Goal: Task Accomplishment & Management: Manage account settings

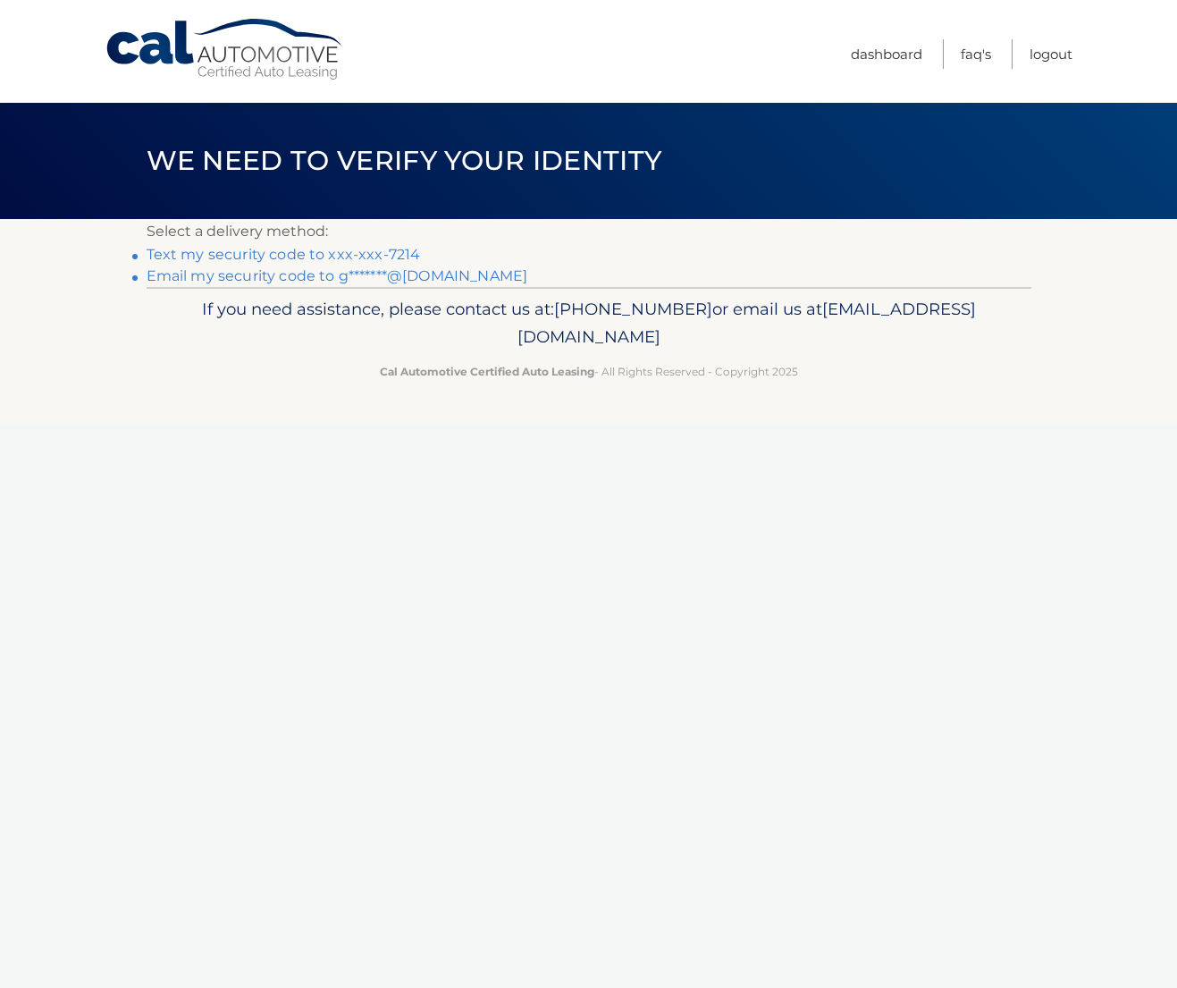
click at [384, 255] on link "Text my security code to xxx-xxx-7214" at bounding box center [284, 254] width 274 height 17
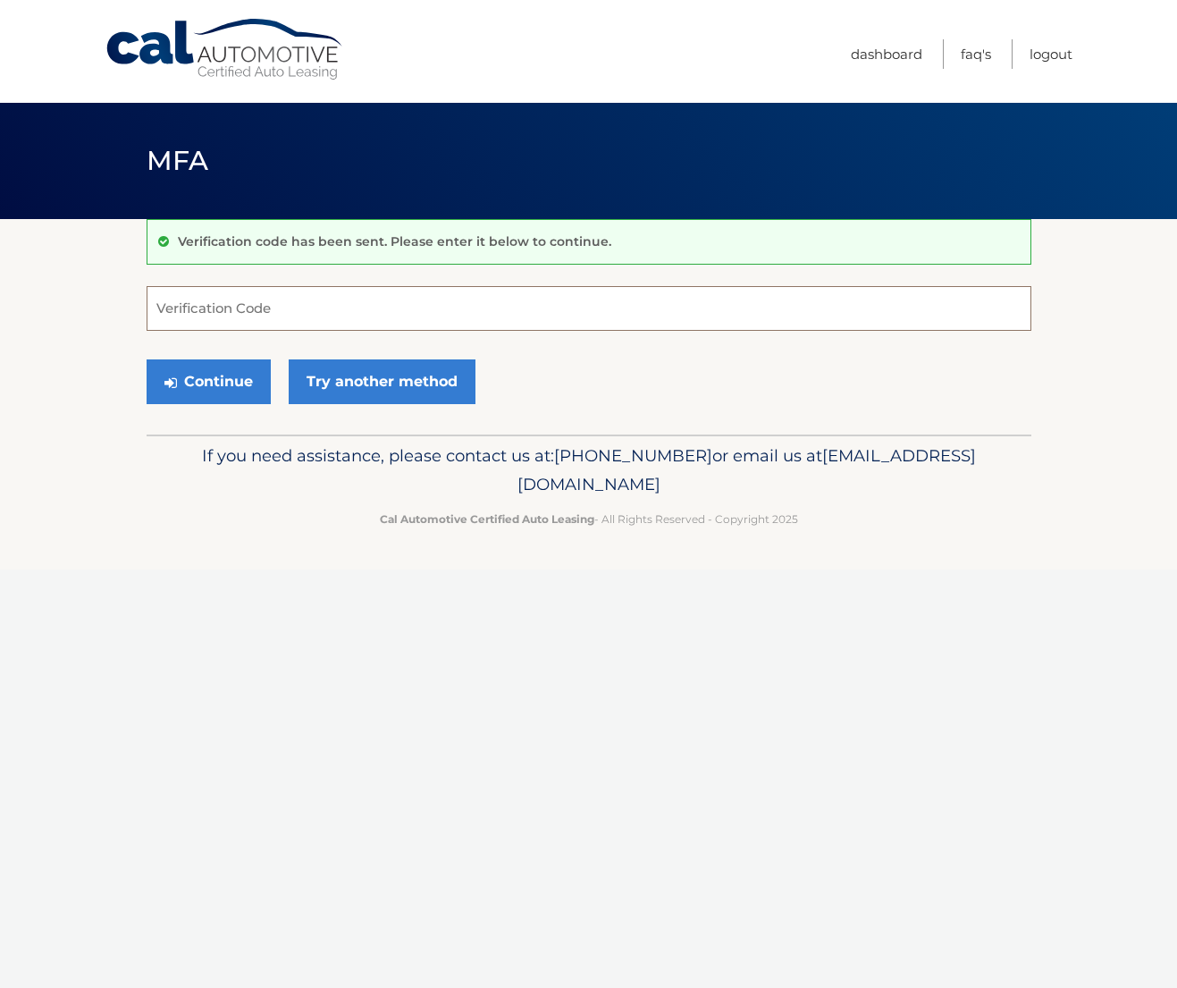
click at [459, 305] on input "Verification Code" at bounding box center [589, 308] width 885 height 45
type input "144835"
click at [228, 375] on button "Continue" at bounding box center [209, 381] width 124 height 45
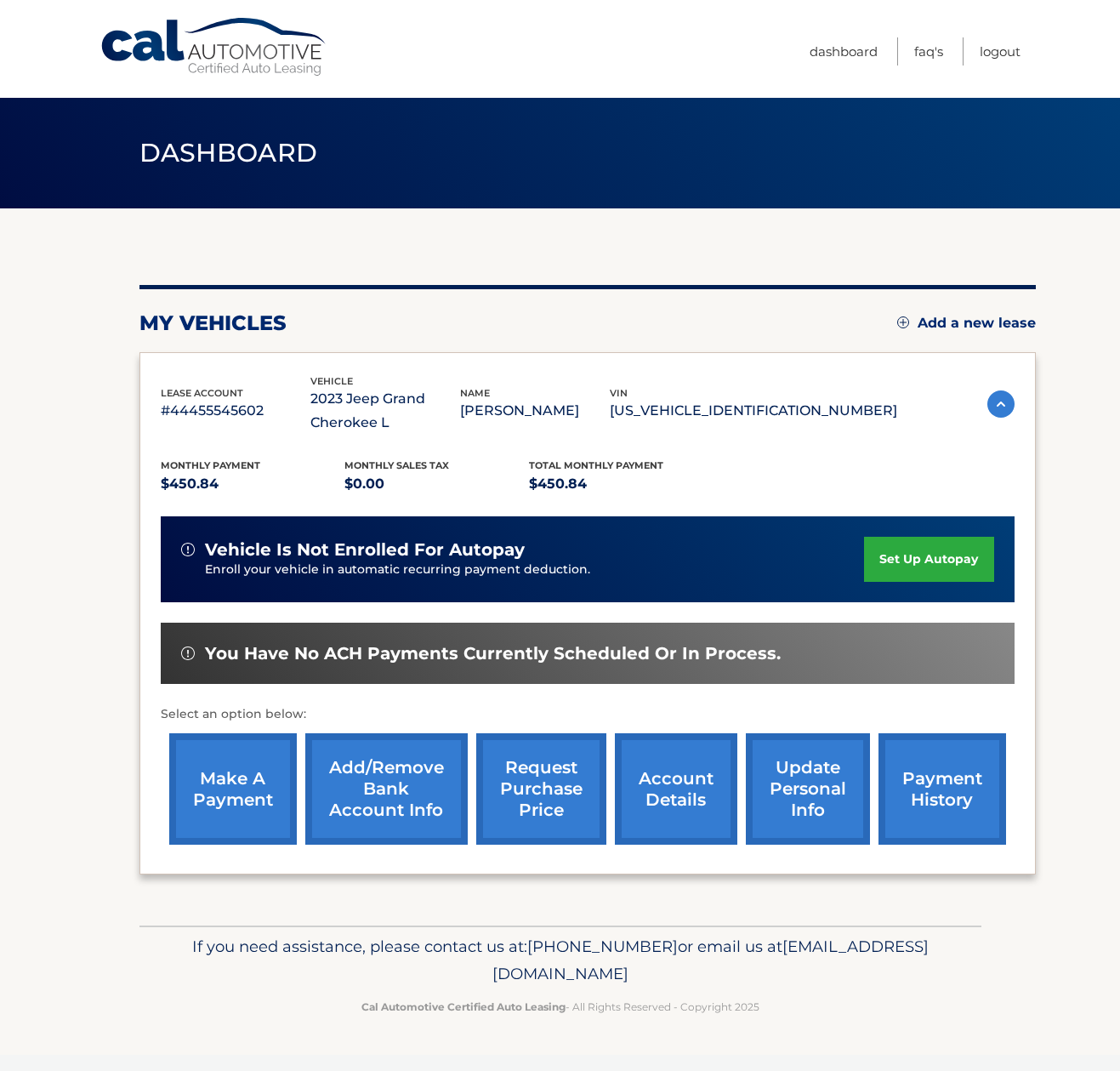
click at [244, 783] on link "make a payment" at bounding box center [233, 789] width 128 height 111
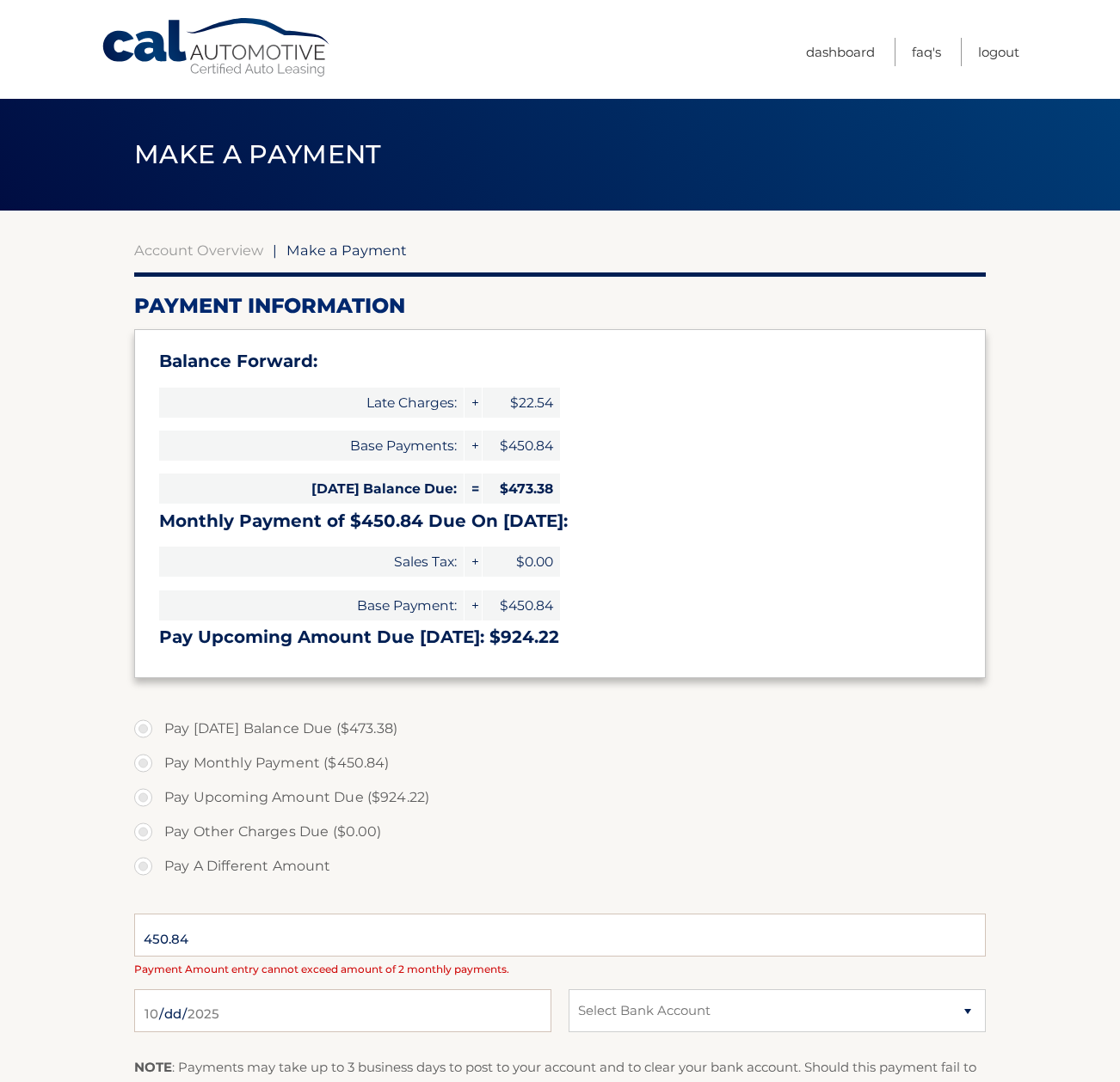
type input "924.22"
select select "ZmQ4NjJlYTAtZTljYi00ZTE3LTkyNjUtNGE1ZGQyMzFlMjRi"
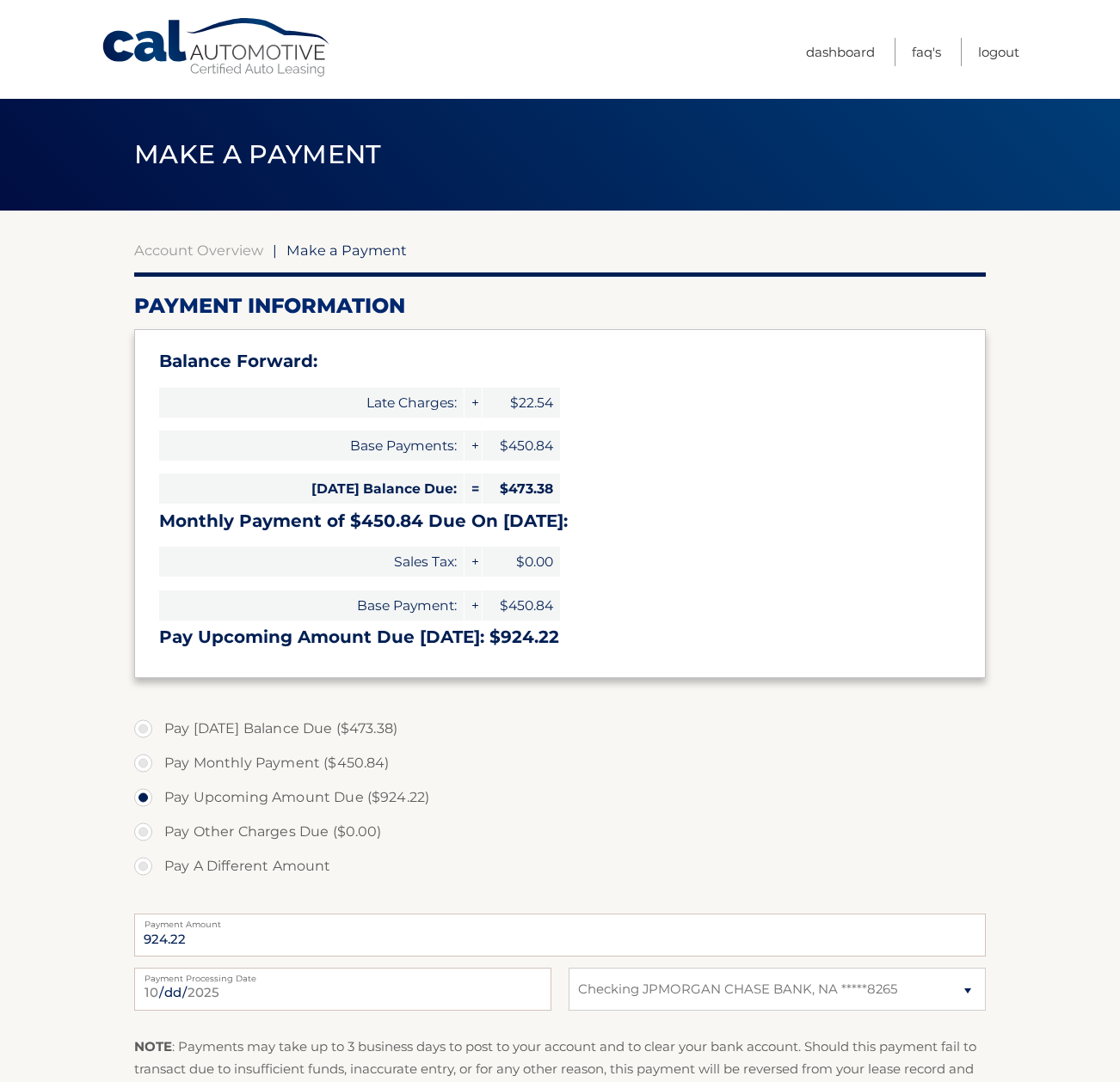
click at [637, 764] on label "Pay Monthly Payment ($450.84)" at bounding box center [559, 764] width 852 height 35
click at [158, 764] on input "Pay Monthly Payment ($450.84)" at bounding box center [150, 760] width 17 height 28
radio input "true"
type input "450.84"
click at [145, 732] on label "Pay Today's Balance Due ($473.38)" at bounding box center [559, 729] width 852 height 35
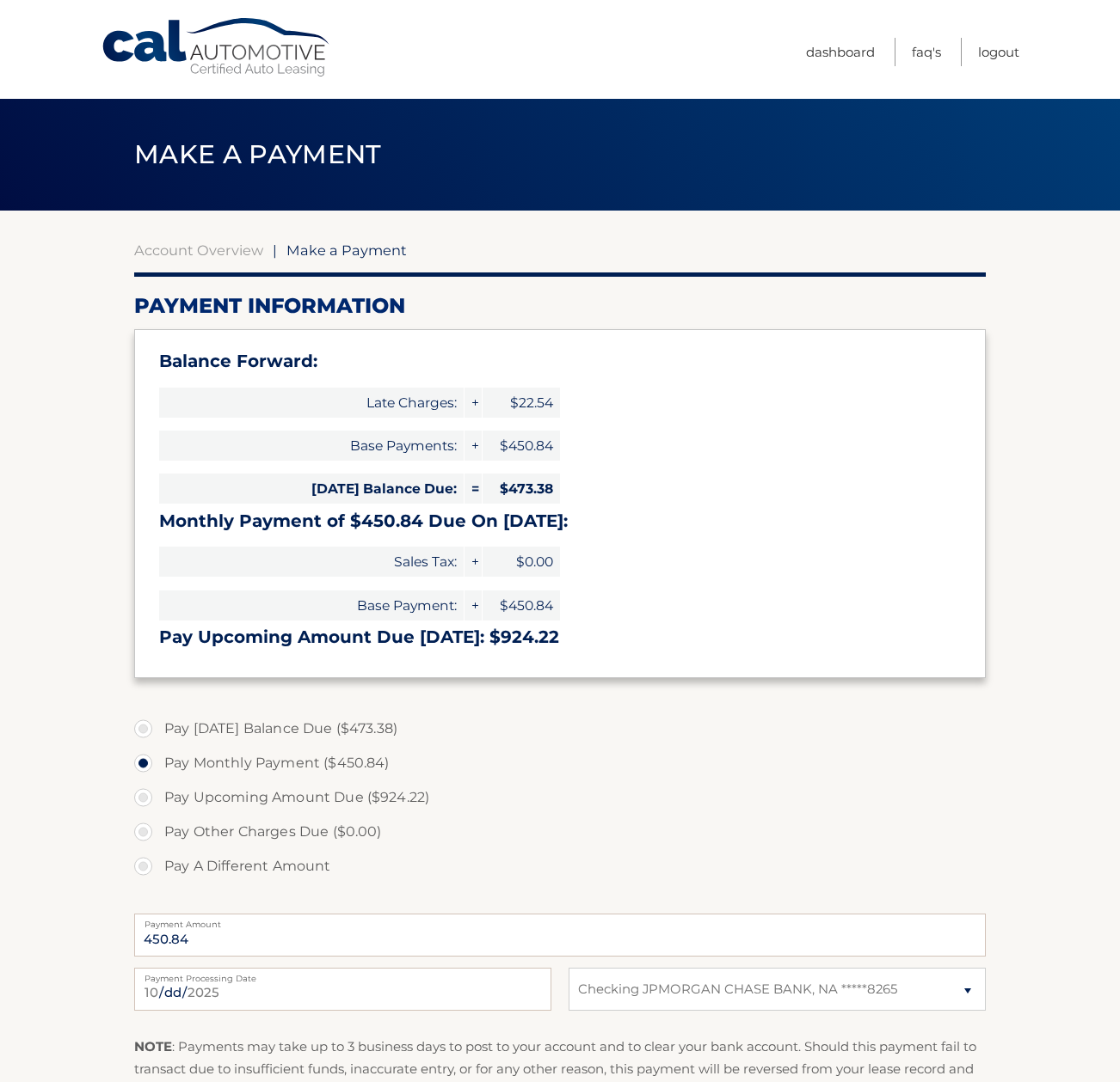
click at [145, 732] on input "Pay Today's Balance Due ($473.38)" at bounding box center [150, 725] width 17 height 28
radio input "true"
type input "473.38"
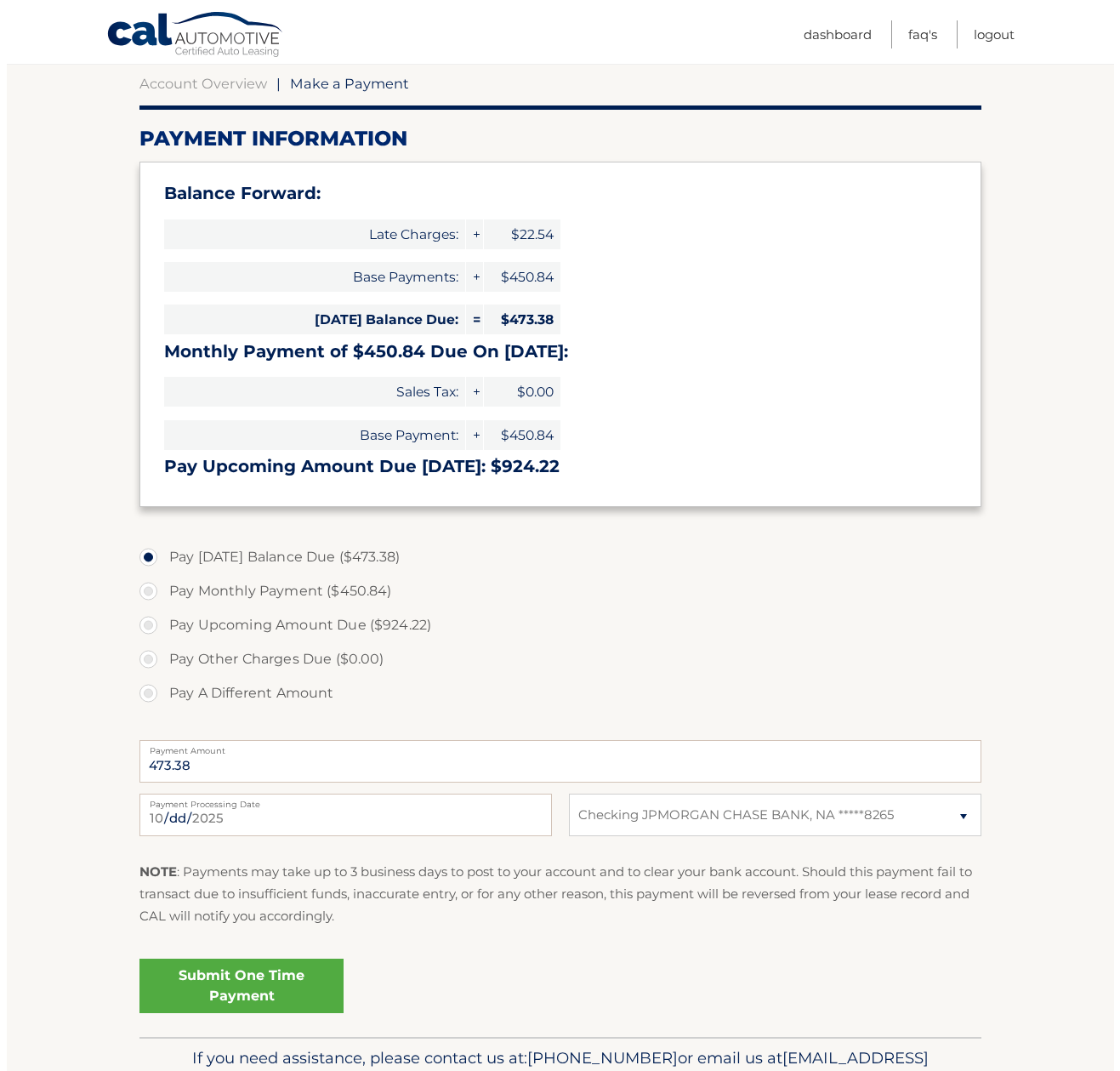
scroll to position [170, 0]
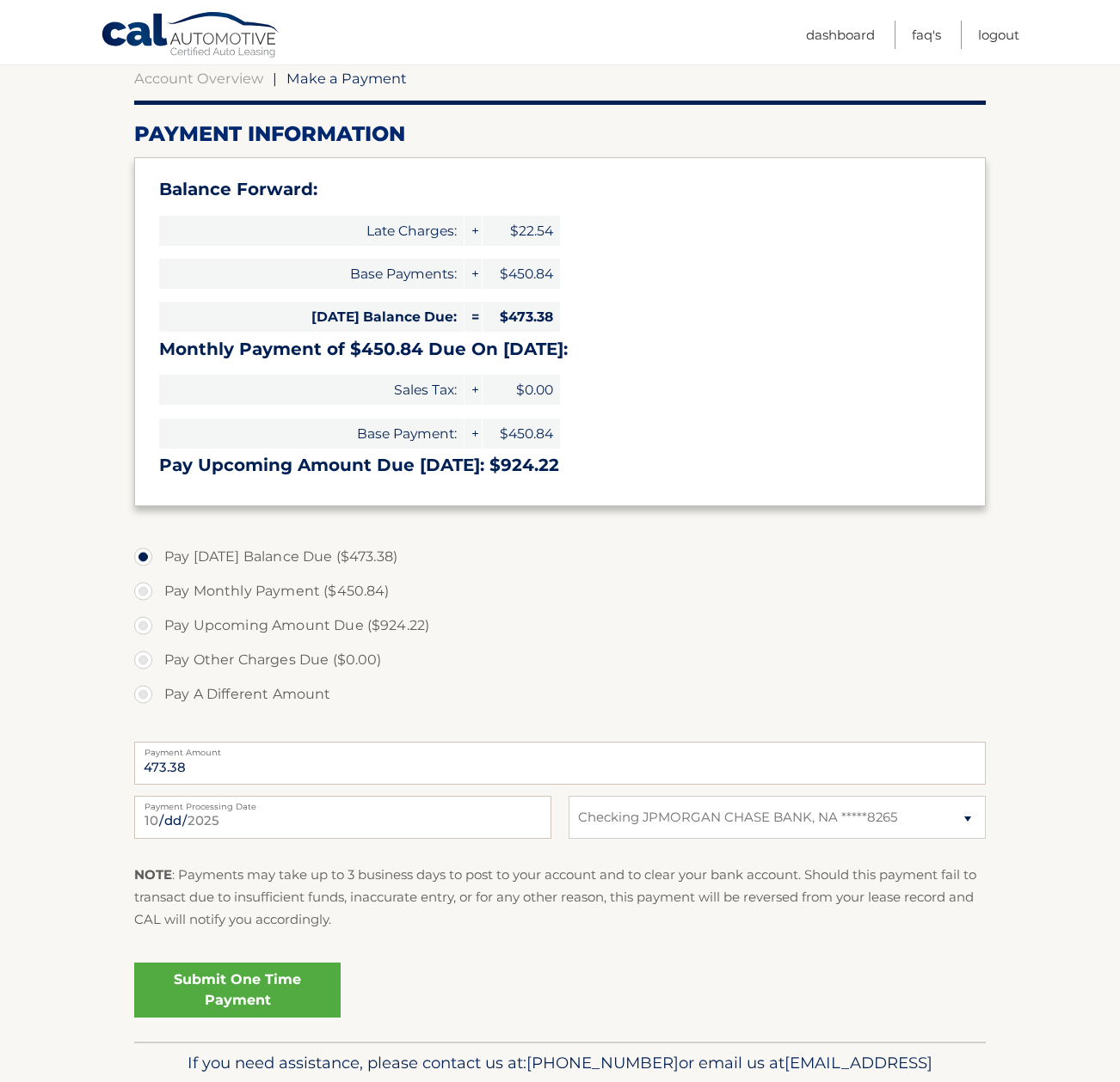
click at [260, 986] on link "Submit One Time Payment" at bounding box center [237, 990] width 207 height 55
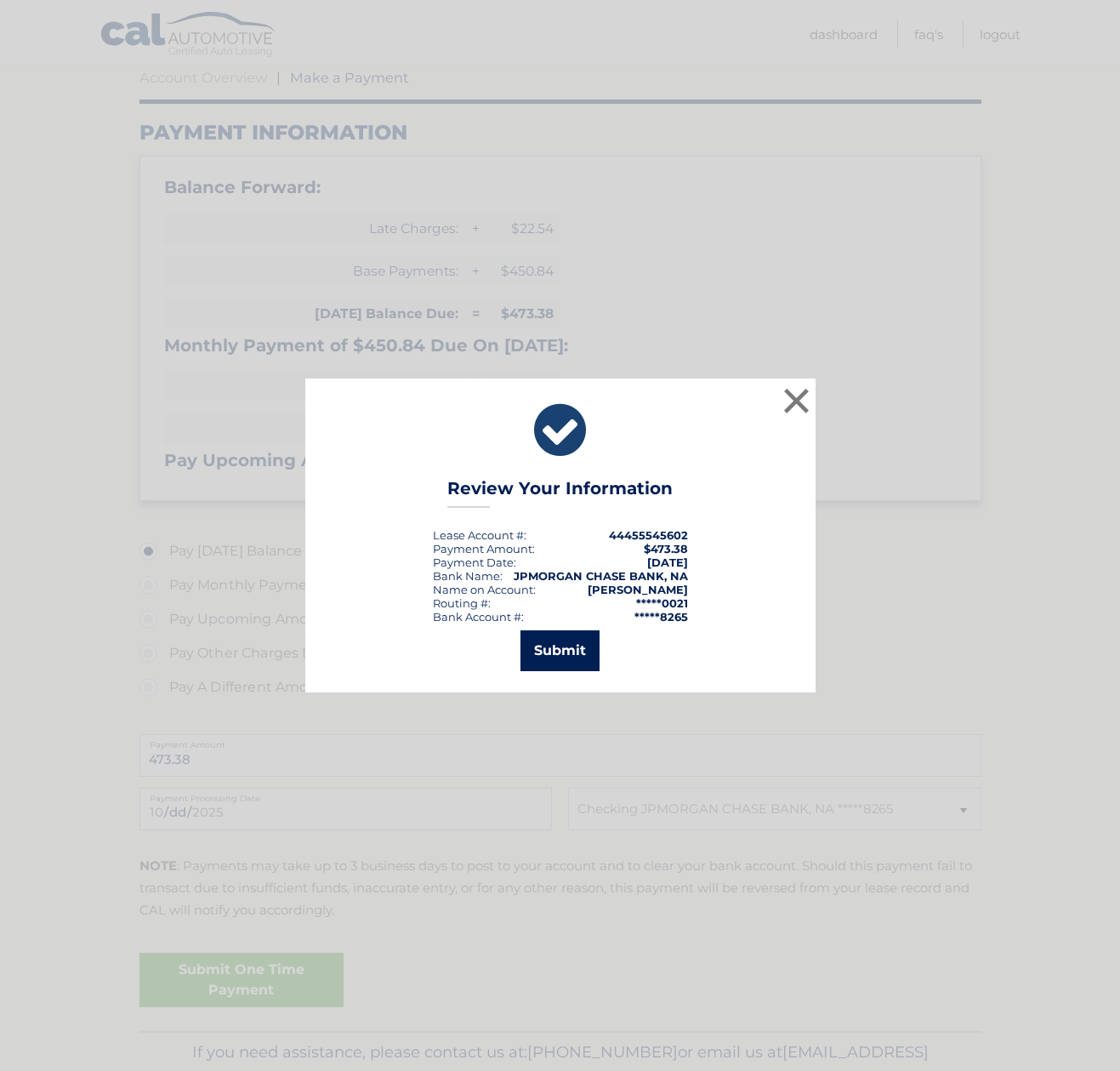
click at [548, 665] on button "Submit" at bounding box center [560, 650] width 79 height 41
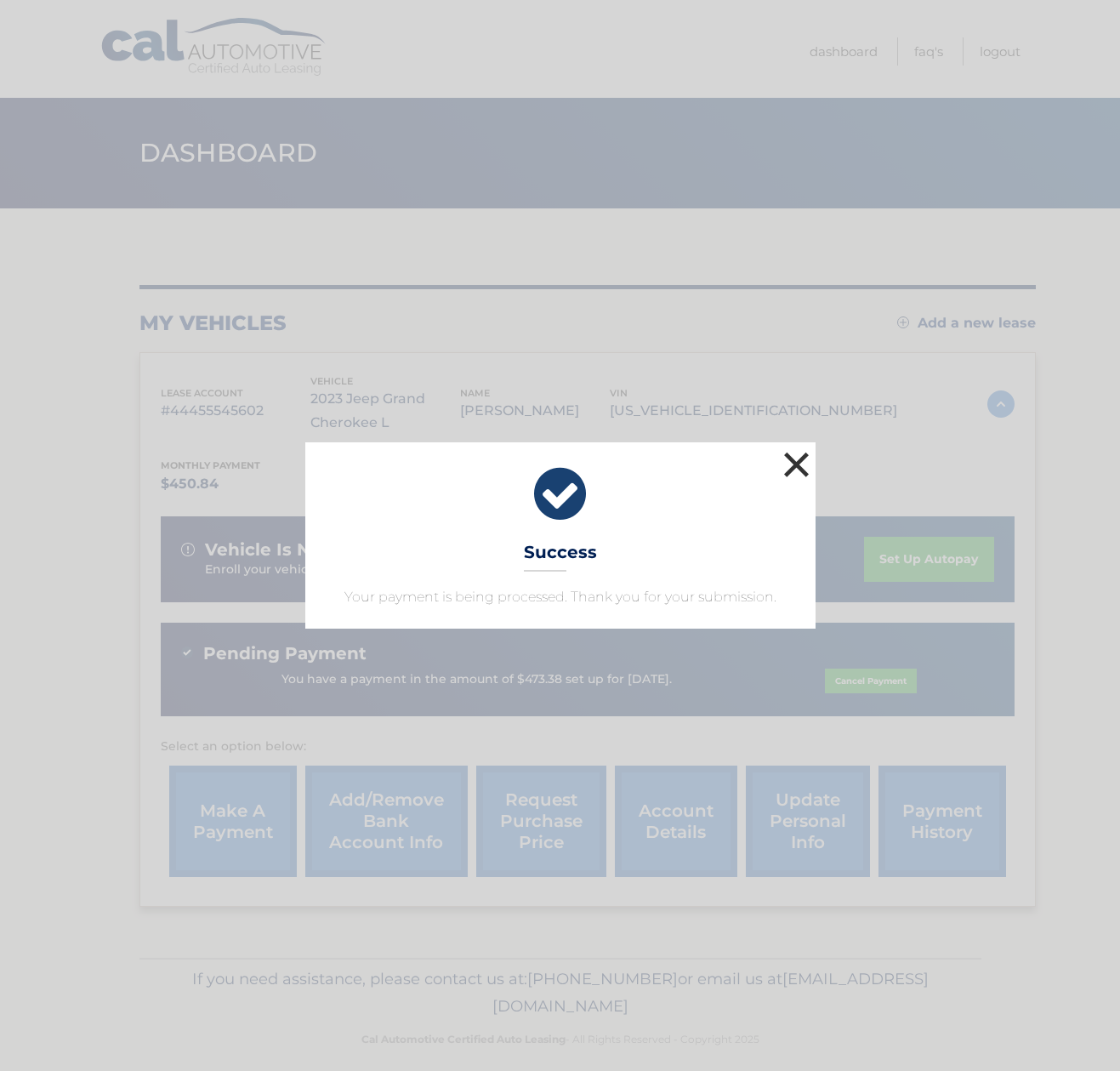
click at [806, 459] on button "×" at bounding box center [797, 465] width 34 height 34
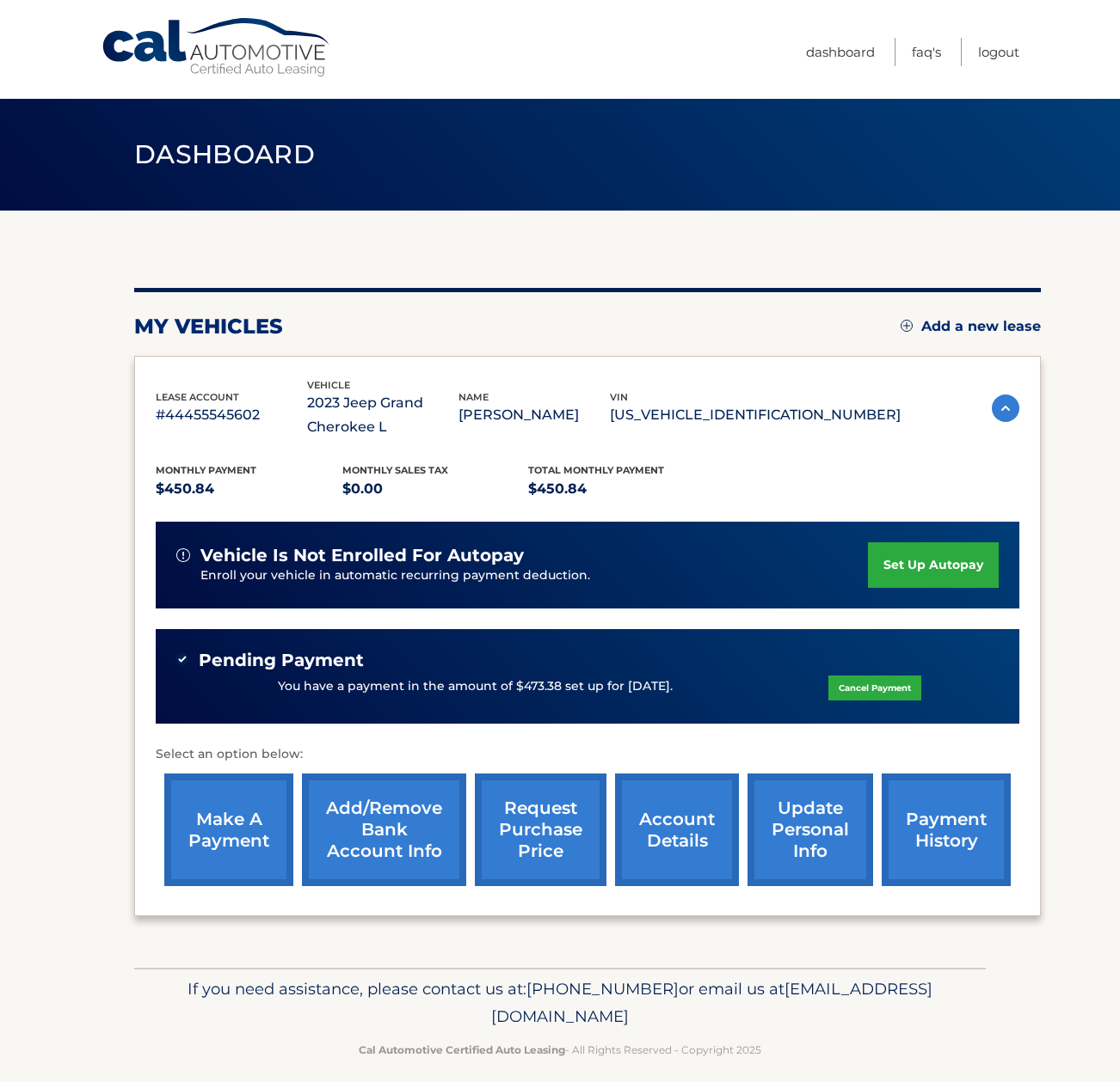
click at [953, 824] on link "payment history" at bounding box center [946, 830] width 129 height 113
